Goal: Task Accomplishment & Management: Complete application form

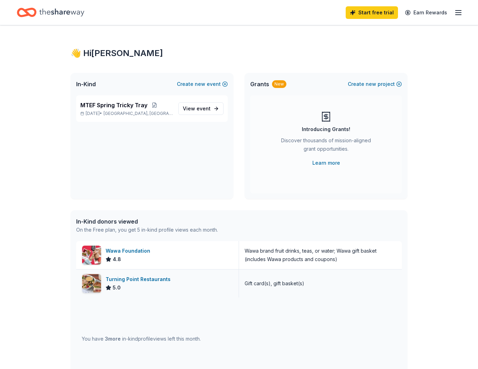
click at [287, 282] on div "Gift card(s), gift basket(s)" at bounding box center [274, 284] width 60 height 8
click at [153, 279] on div "Turning Point Restaurants" at bounding box center [140, 279] width 68 height 8
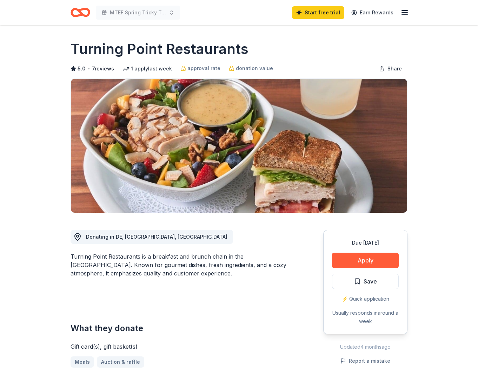
click at [405, 14] on icon "button" at bounding box center [404, 12] width 8 height 8
click at [403, 12] on icon "button" at bounding box center [404, 12] width 8 height 8
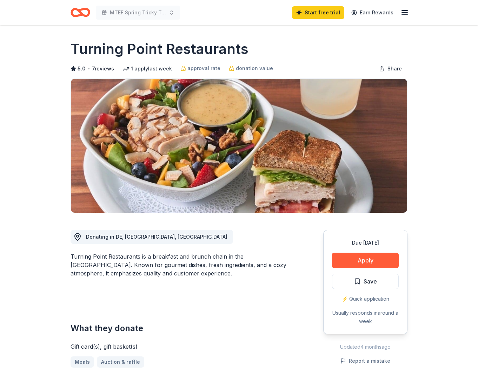
click at [82, 10] on icon "Home" at bounding box center [83, 12] width 11 height 7
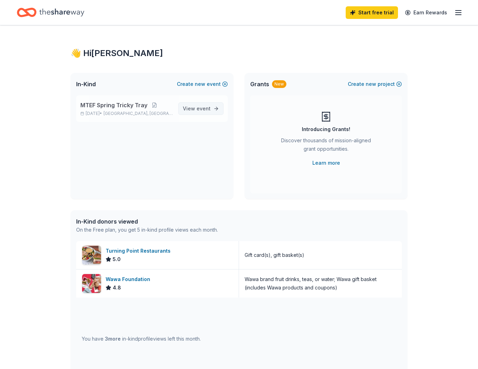
click at [196, 108] on span "View event" at bounding box center [197, 109] width 28 height 8
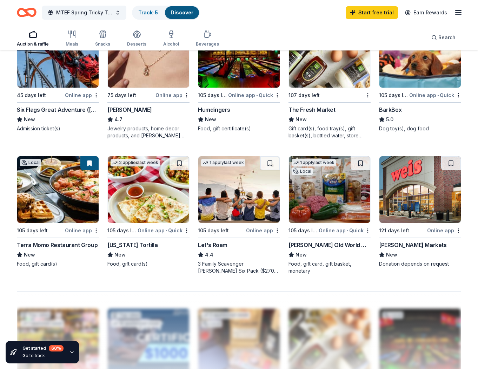
scroll to position [382, 0]
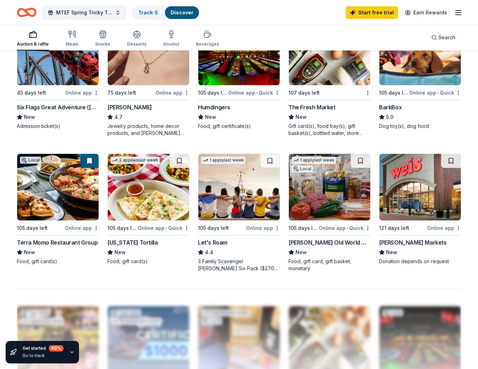
click at [40, 187] on img at bounding box center [57, 187] width 81 height 67
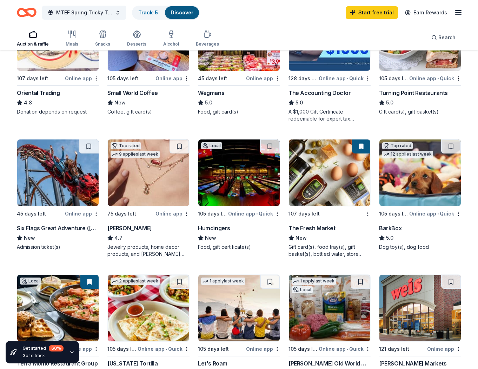
scroll to position [262, 0]
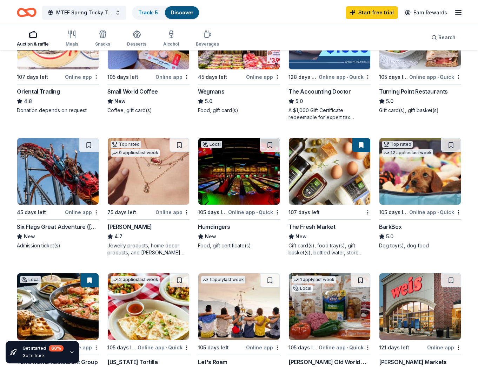
click at [141, 174] on img at bounding box center [148, 171] width 81 height 67
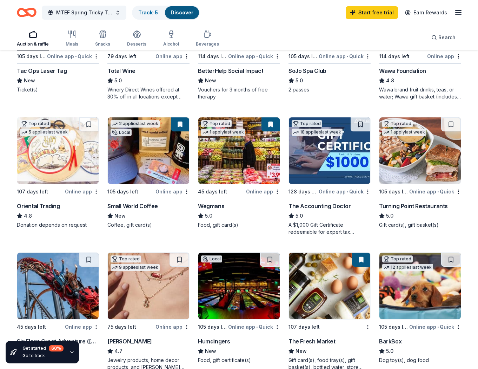
scroll to position [145, 0]
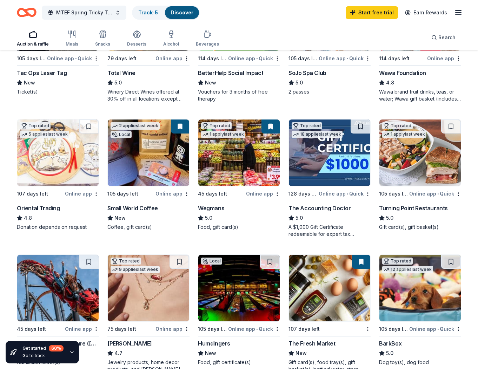
click at [222, 165] on img at bounding box center [238, 153] width 81 height 67
click at [148, 148] on img at bounding box center [148, 153] width 81 height 67
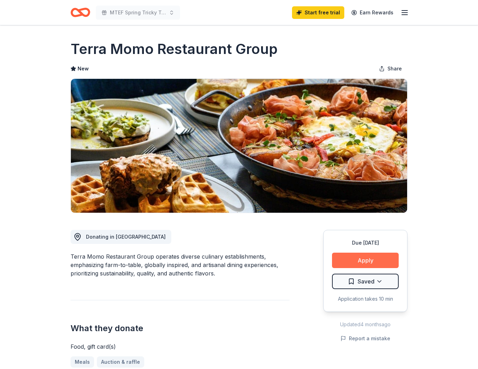
click at [360, 257] on button "Apply" at bounding box center [365, 260] width 67 height 15
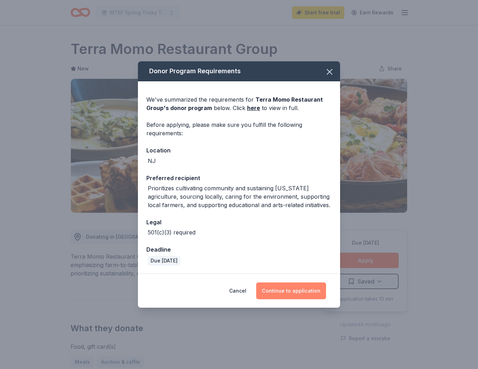
click at [305, 293] on button "Continue to application" at bounding box center [291, 291] width 70 height 17
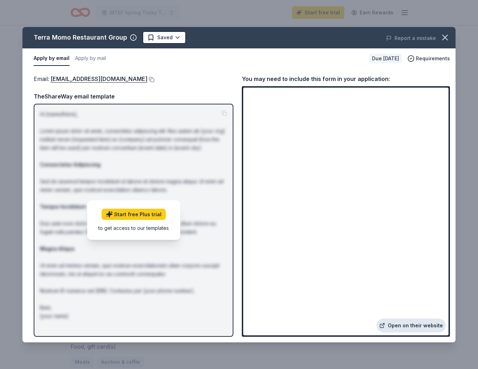
click at [398, 326] on link "Open on their website" at bounding box center [410, 326] width 69 height 14
click at [444, 40] on icon "button" at bounding box center [445, 38] width 10 height 10
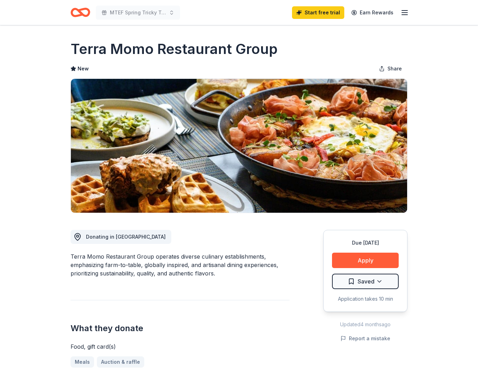
scroll to position [1, 0]
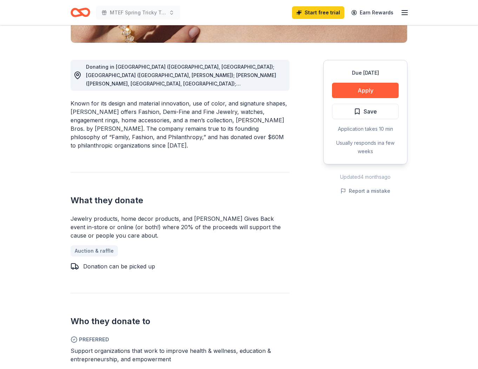
scroll to position [170, 0]
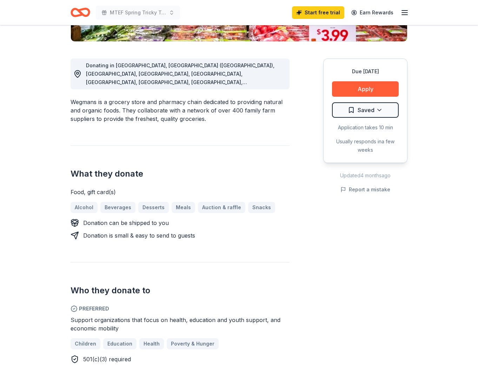
scroll to position [90, 0]
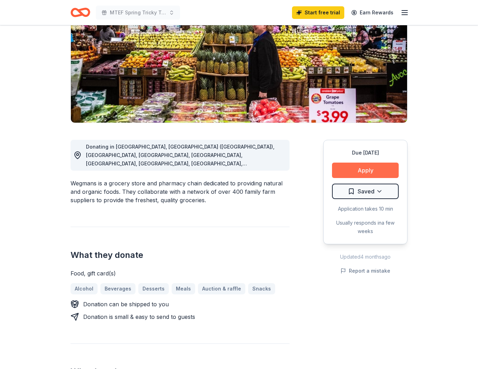
click at [356, 170] on button "Apply" at bounding box center [365, 170] width 67 height 15
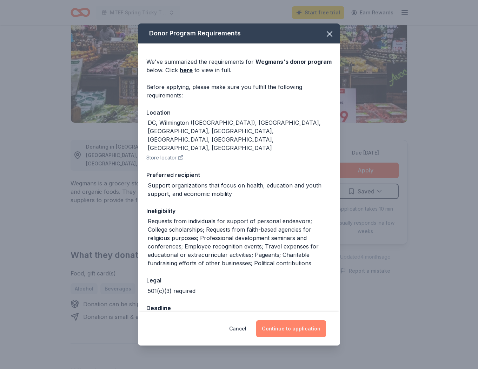
click at [292, 323] on button "Continue to application" at bounding box center [291, 329] width 70 height 17
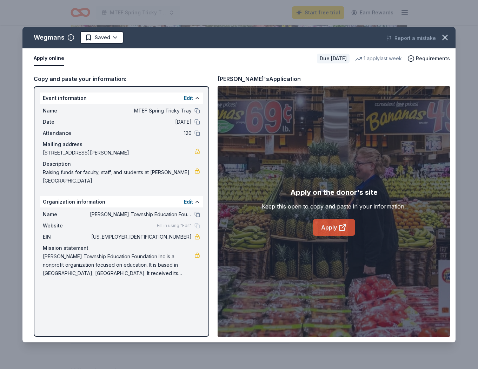
click at [326, 227] on link "Apply" at bounding box center [334, 227] width 42 height 17
click at [446, 38] on icon "button" at bounding box center [445, 38] width 10 height 10
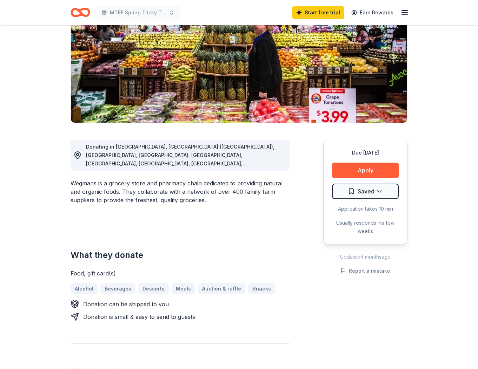
scroll to position [90, 0]
